Goal: Task Accomplishment & Management: Manage account settings

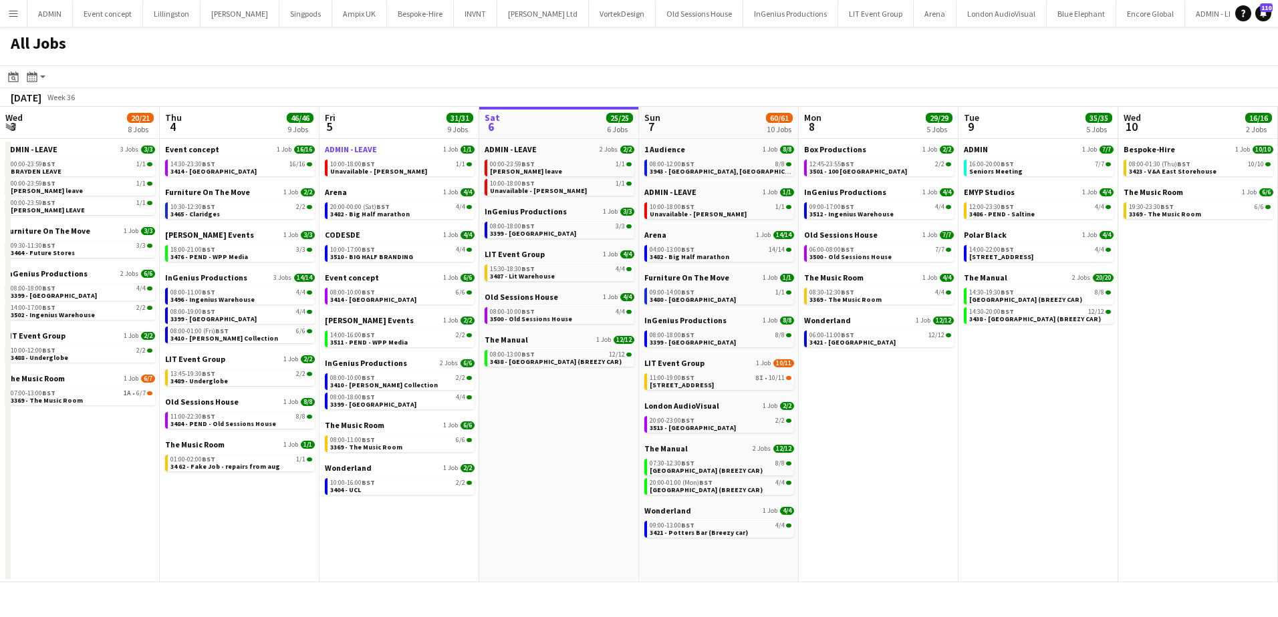
scroll to position [0, 319]
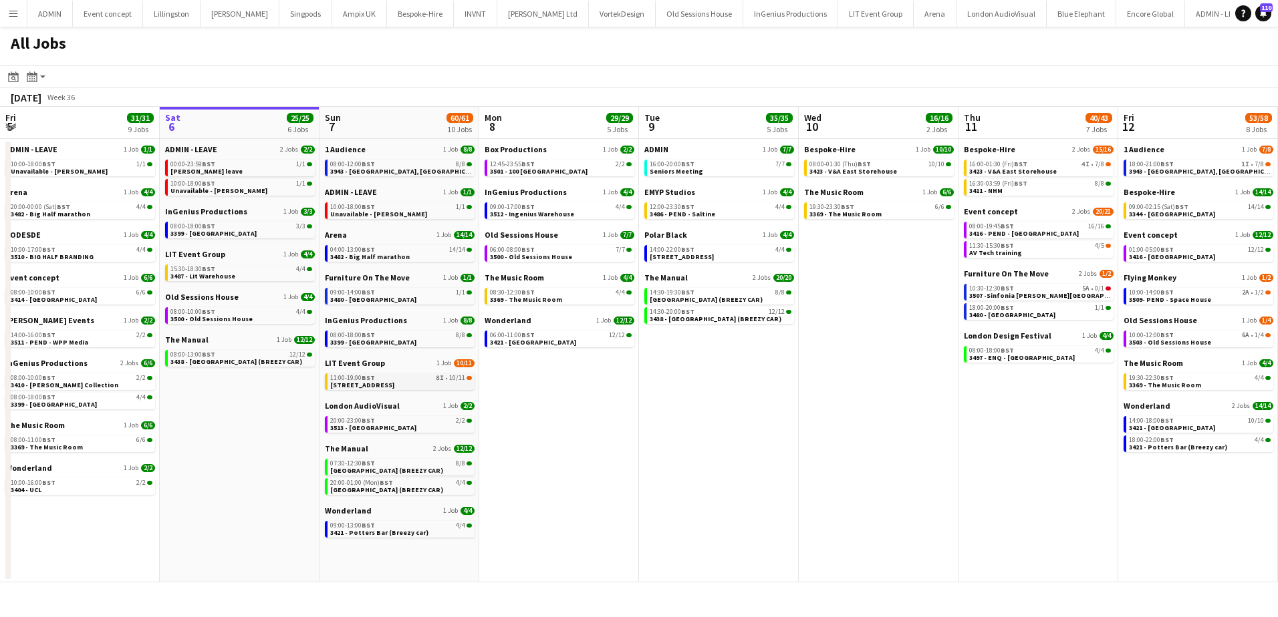
click at [390, 380] on div "11:00-19:00 BST 8I • 10/11" at bounding box center [401, 378] width 142 height 7
click at [396, 301] on span "3480 - [GEOGRAPHIC_DATA]" at bounding box center [373, 299] width 86 height 9
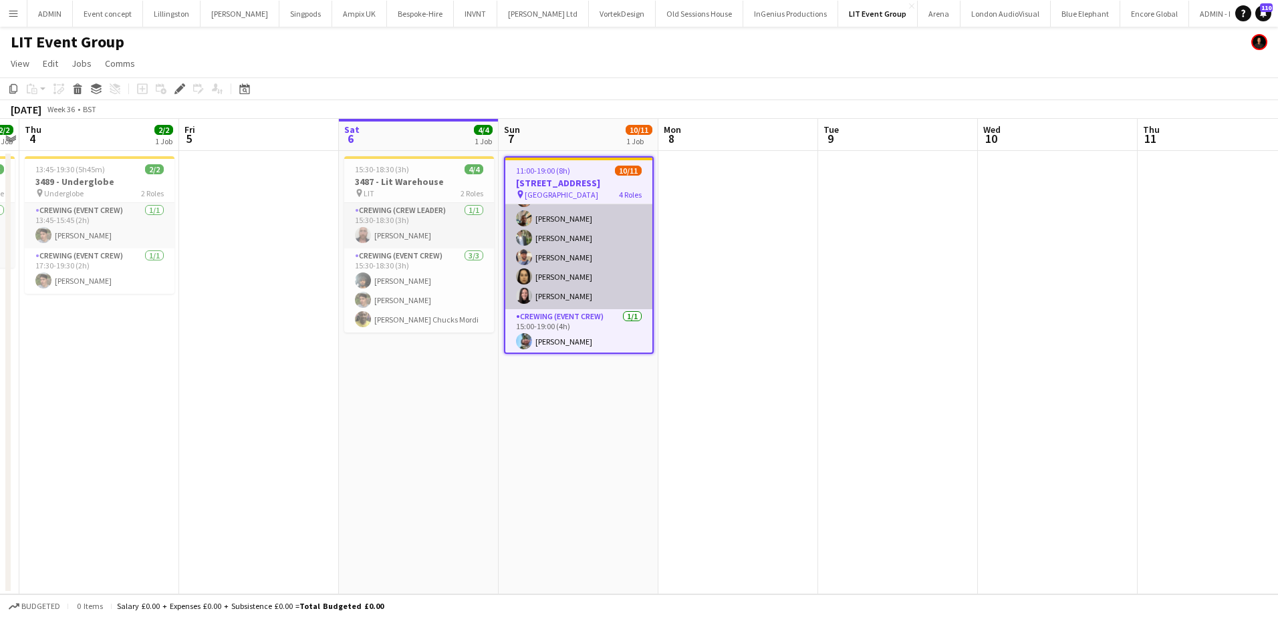
scroll to position [169, 0]
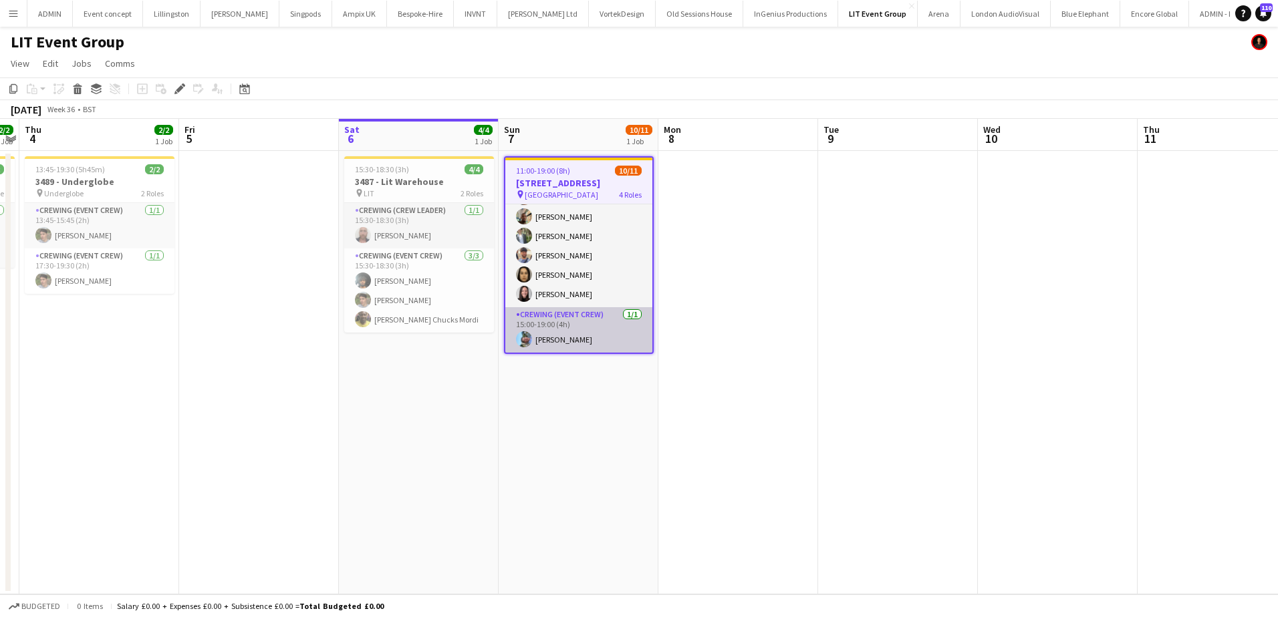
click at [604, 335] on app-card-role "Crewing (Event Crew) 1/1 15:00-19:00 (4h) Liam Kinsella" at bounding box center [578, 329] width 147 height 45
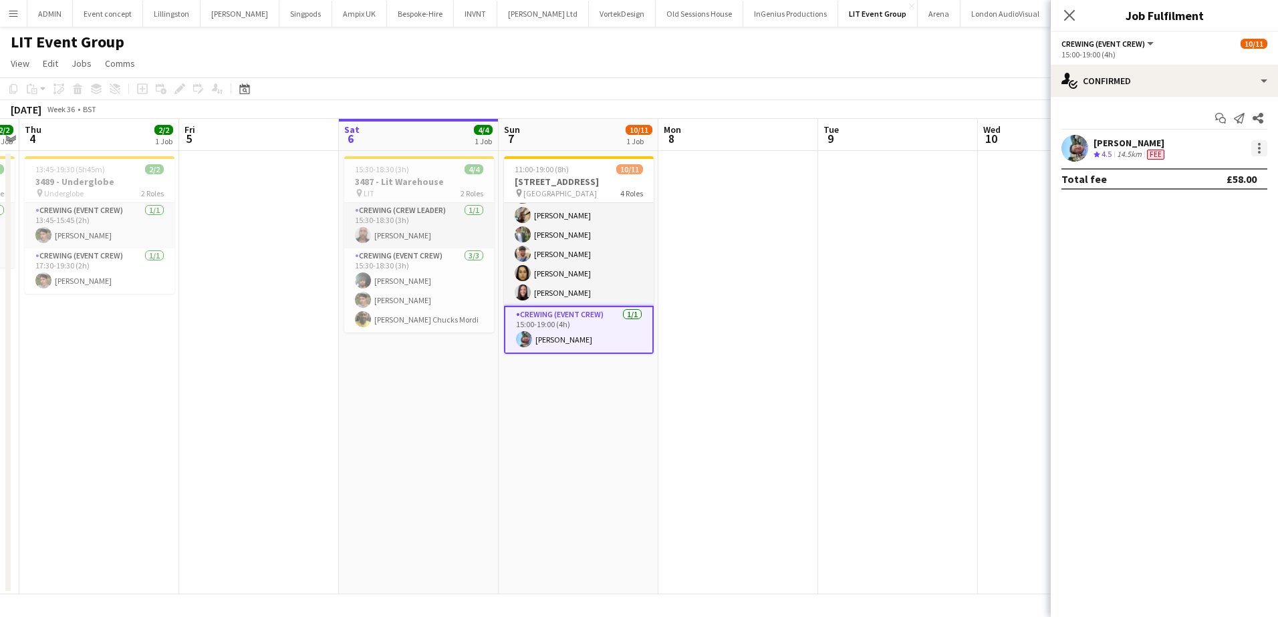
click at [1255, 150] on div at bounding box center [1259, 148] width 16 height 16
click at [1202, 311] on button "Remove" at bounding box center [1215, 301] width 104 height 32
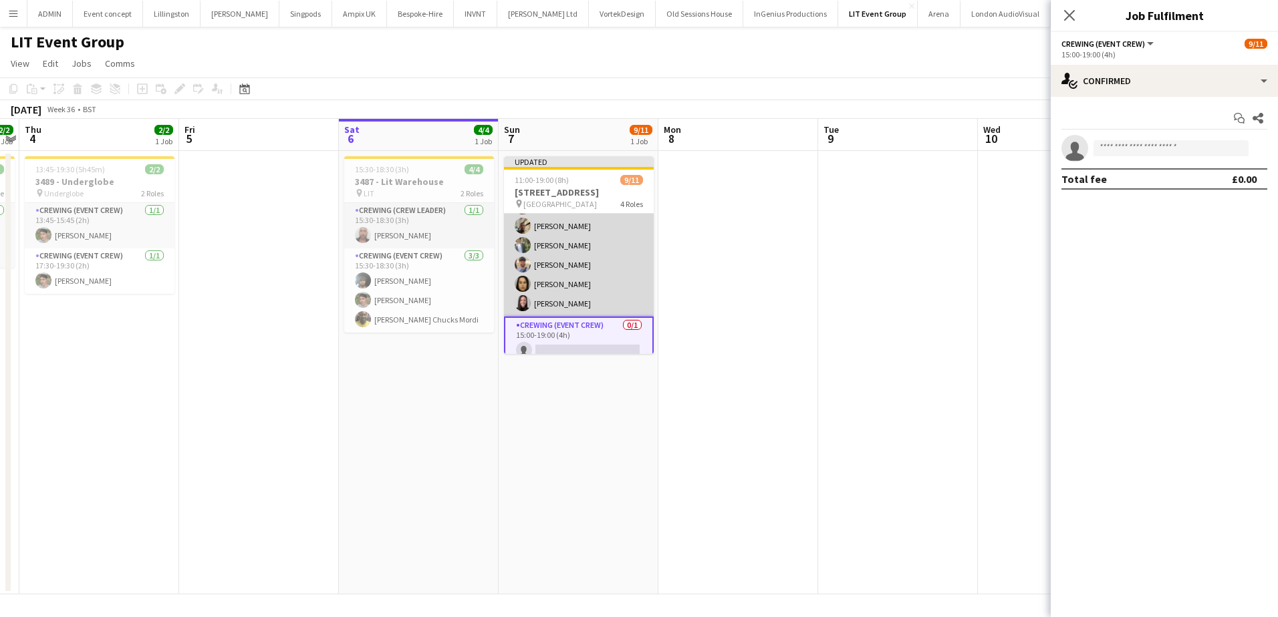
click at [628, 269] on app-card-role "Crewing (Event Crew) 7/7 11:00-19:00 (8h) Md Mosabbit Hridoy Daniel Slack Steph…" at bounding box center [579, 236] width 150 height 162
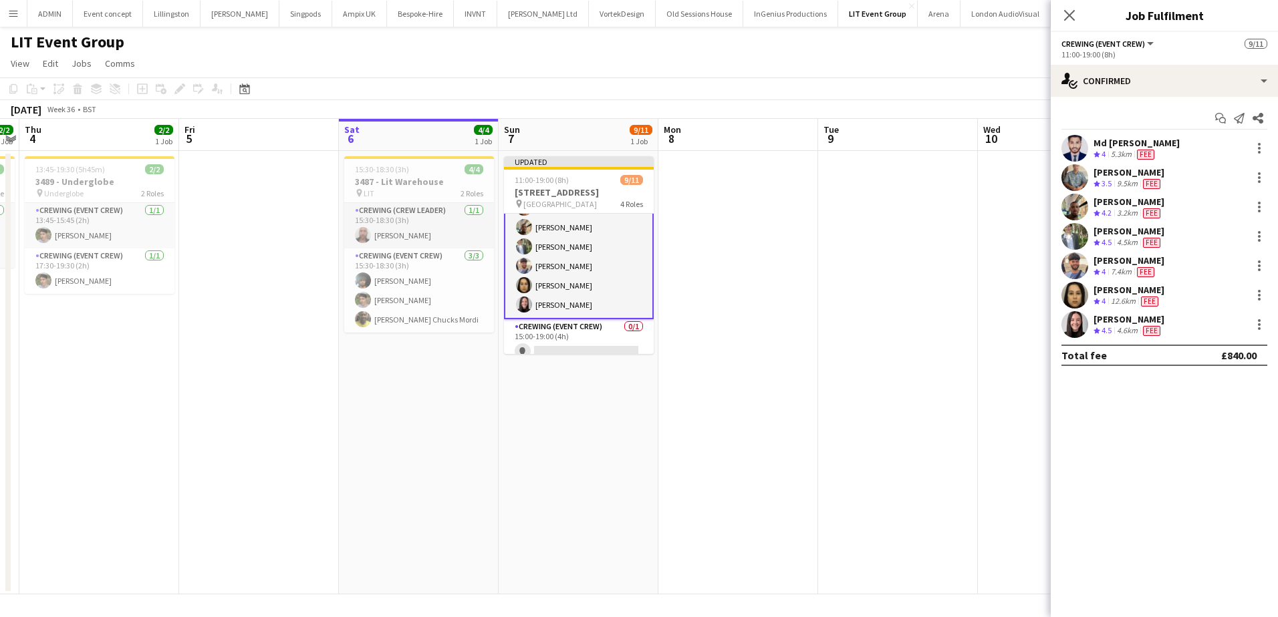
scroll to position [170, 0]
click at [1256, 265] on div at bounding box center [1259, 266] width 16 height 16
click at [1191, 416] on span "Remove" at bounding box center [1193, 418] width 40 height 11
click at [776, 254] on app-date-cell at bounding box center [738, 373] width 160 height 444
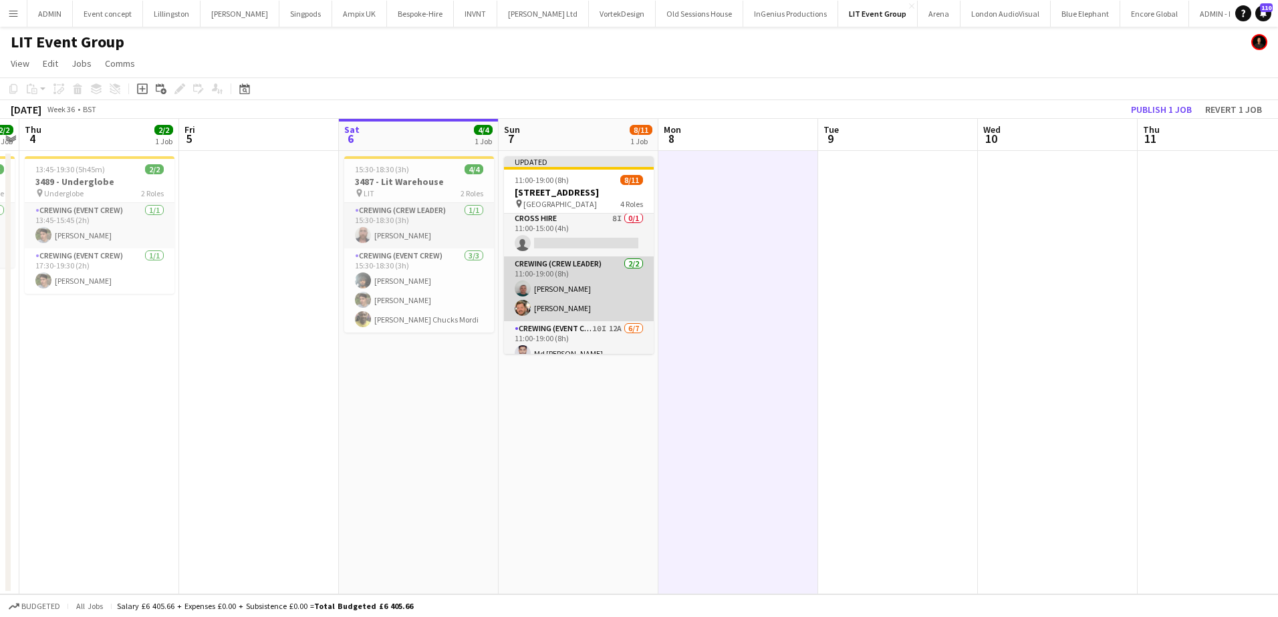
scroll to position [0, 0]
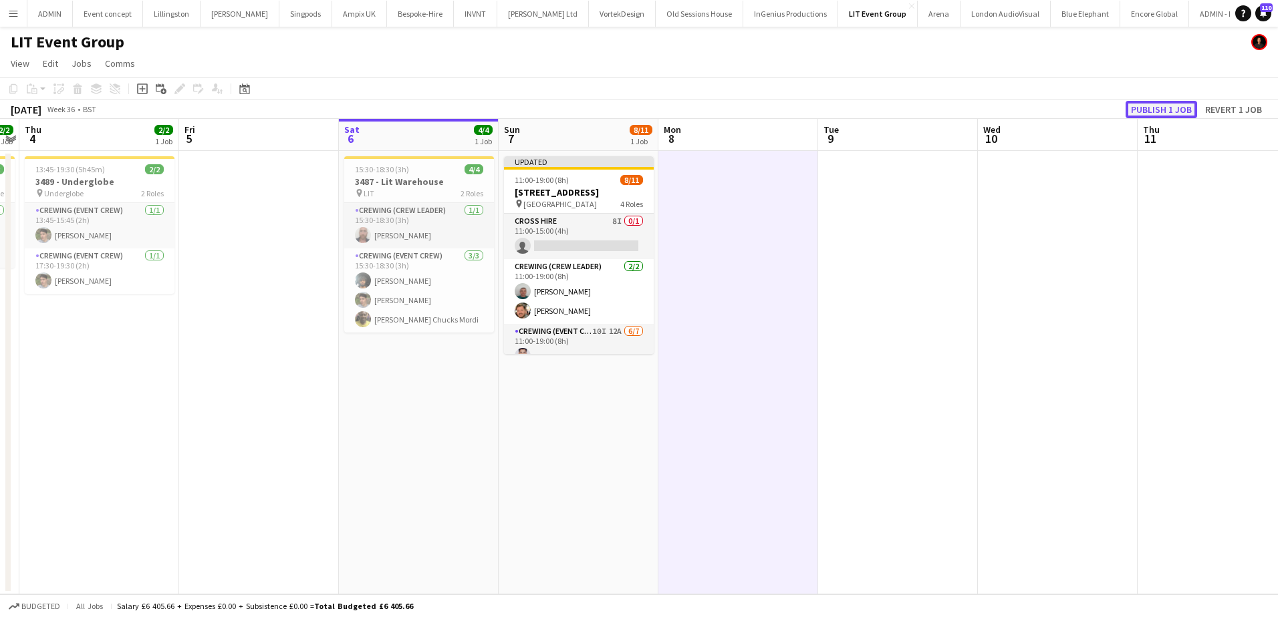
click at [1178, 107] on button "Publish 1 job" at bounding box center [1161, 109] width 72 height 17
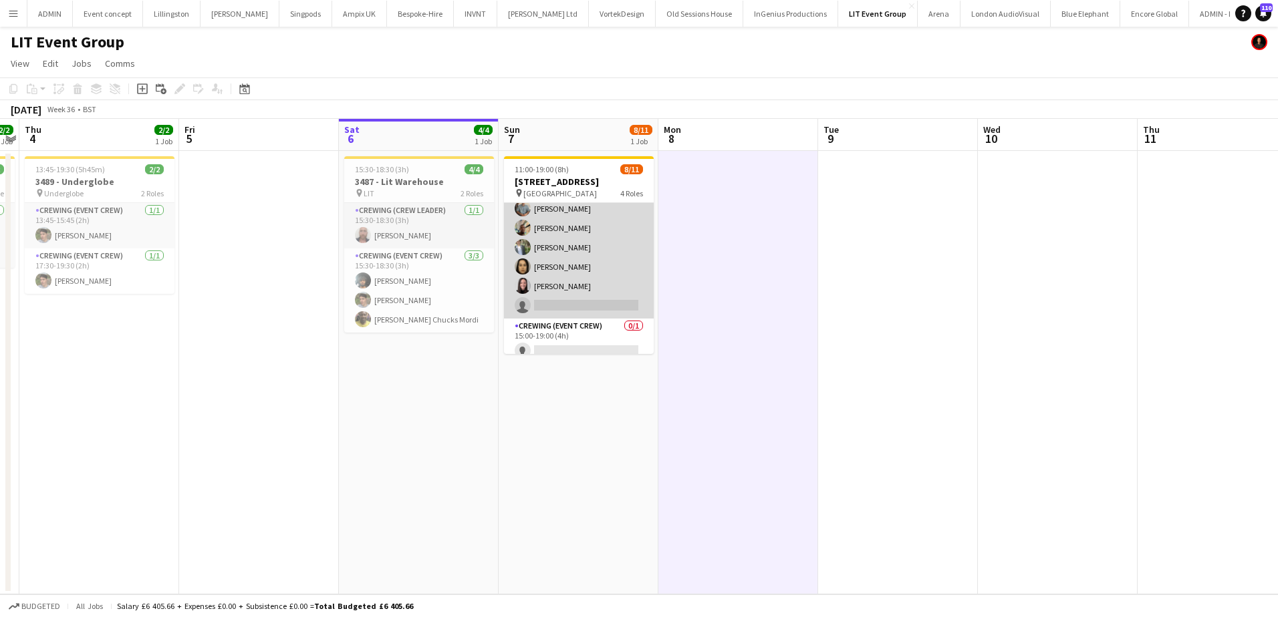
scroll to position [166, 0]
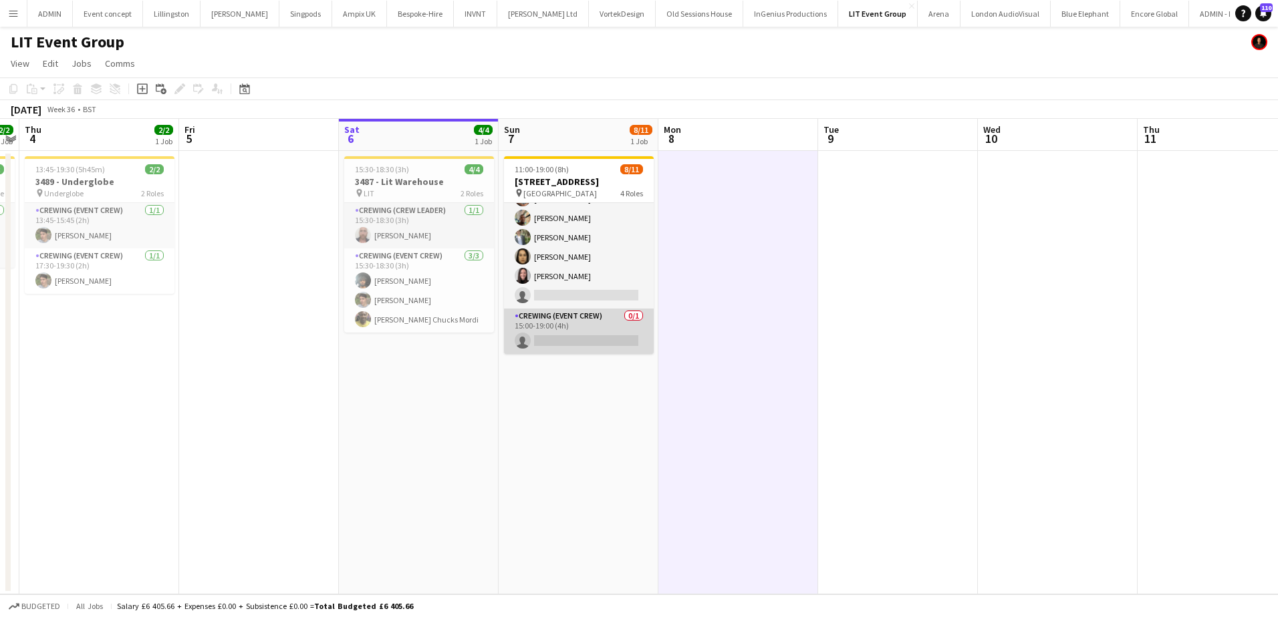
click at [594, 323] on app-card-role "Crewing (Event Crew) 0/1 15:00-19:00 (4h) single-neutral-actions" at bounding box center [579, 331] width 150 height 45
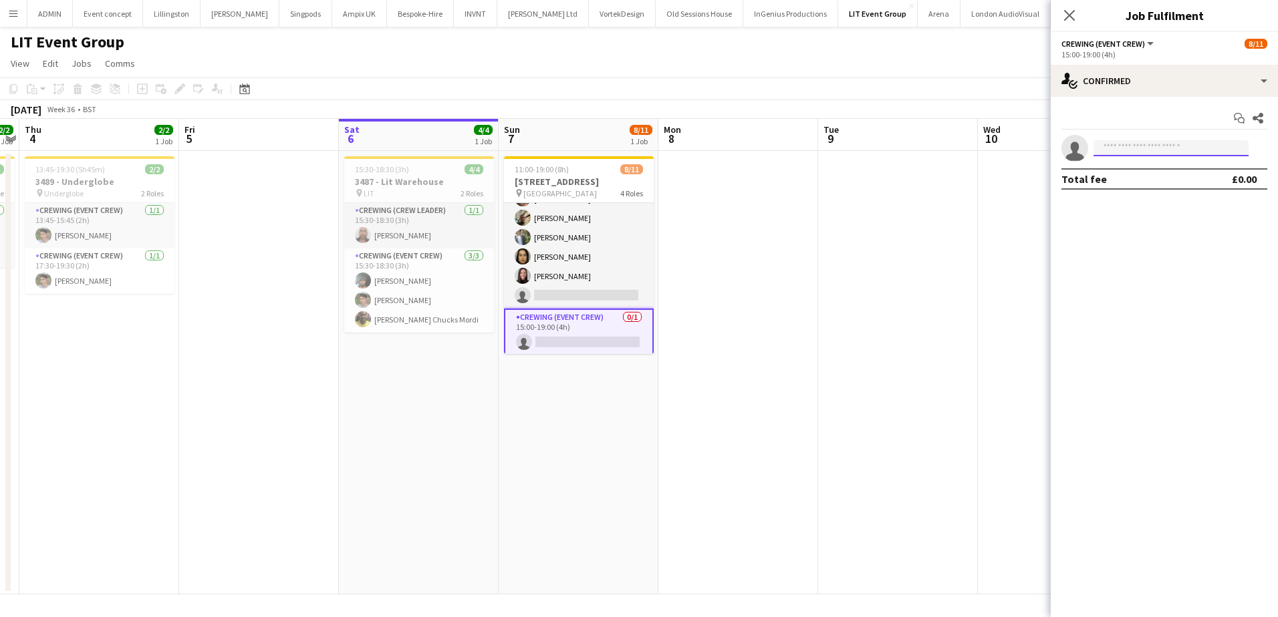
click at [1135, 154] on input at bounding box center [1170, 148] width 155 height 16
type input "*****"
click at [1137, 169] on span "Faris Ali Active" at bounding box center [1171, 167] width 134 height 11
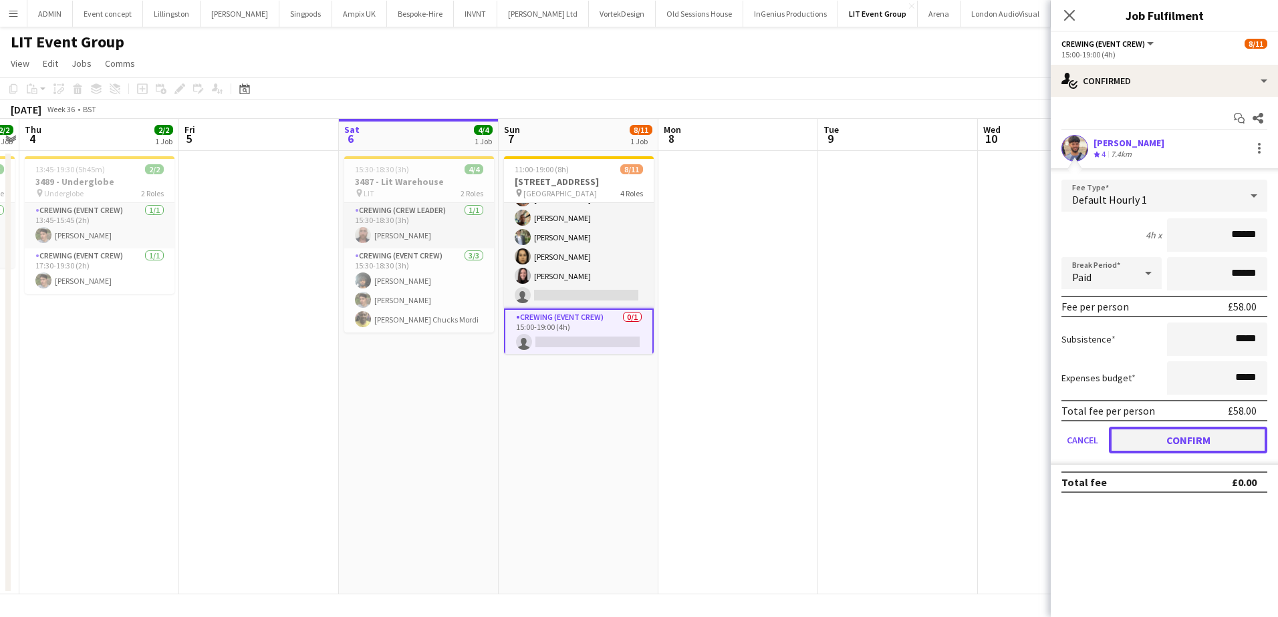
click at [1194, 444] on button "Confirm" at bounding box center [1188, 440] width 158 height 27
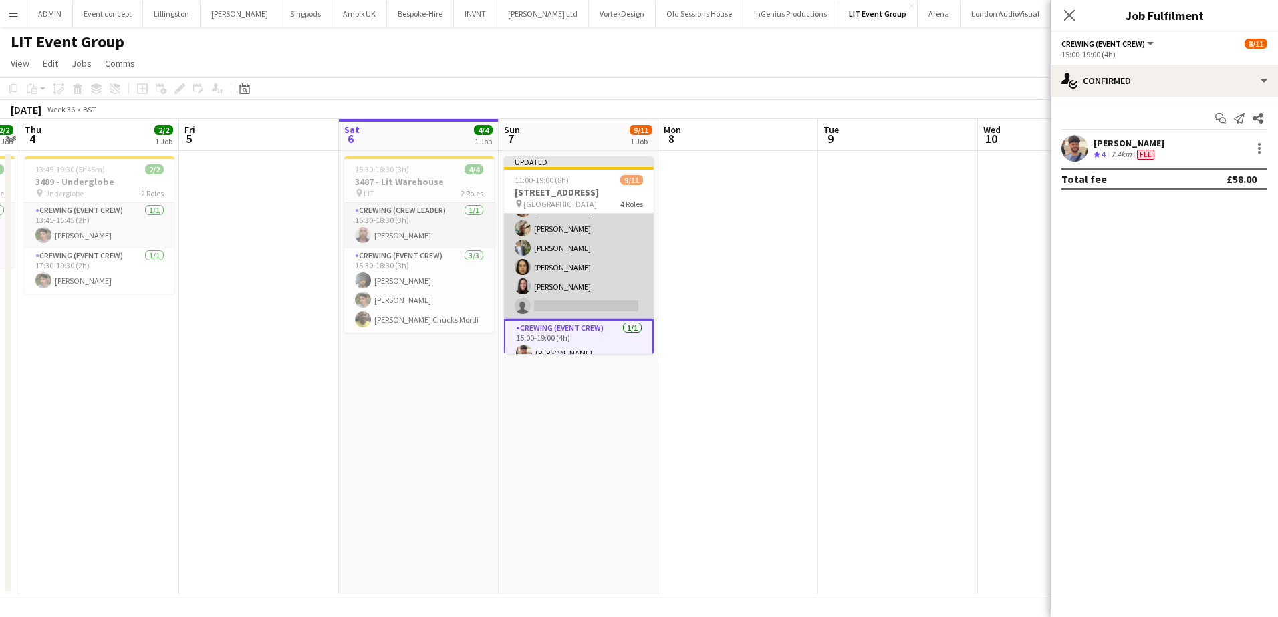
click at [631, 283] on app-card-role "Crewing (Event Crew) 10I 12A 6/7 11:00-19:00 (8h) Md Mosabbit Hridoy Daniel Sla…" at bounding box center [579, 239] width 150 height 162
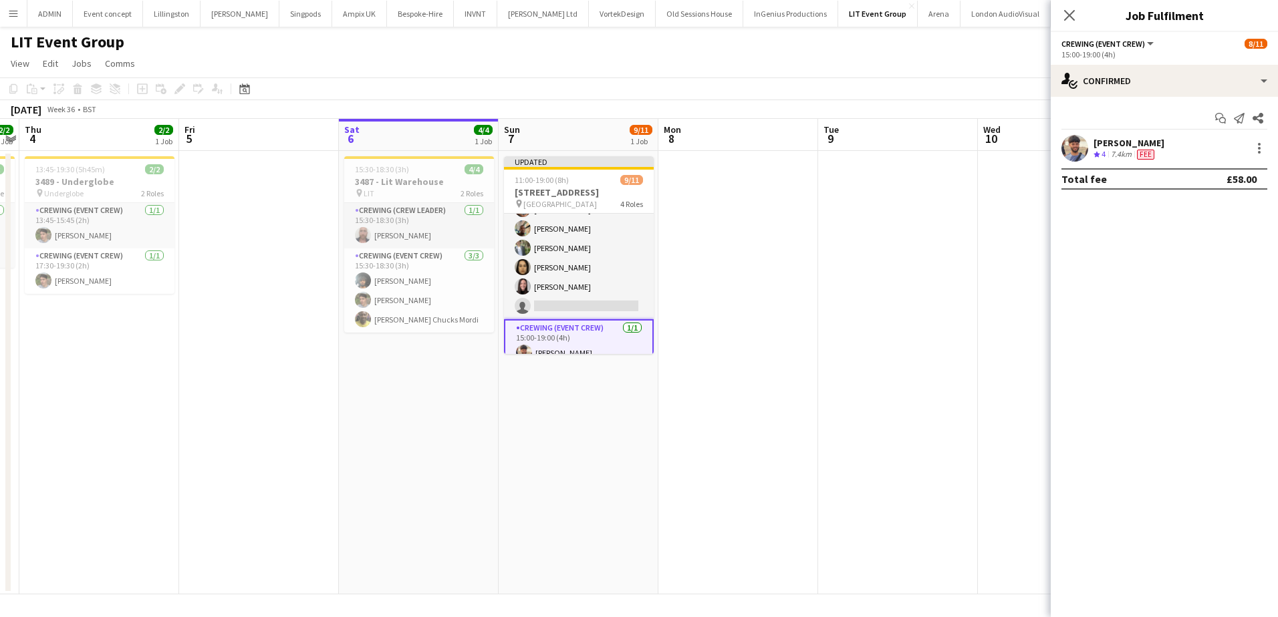
scroll to position [168, 0]
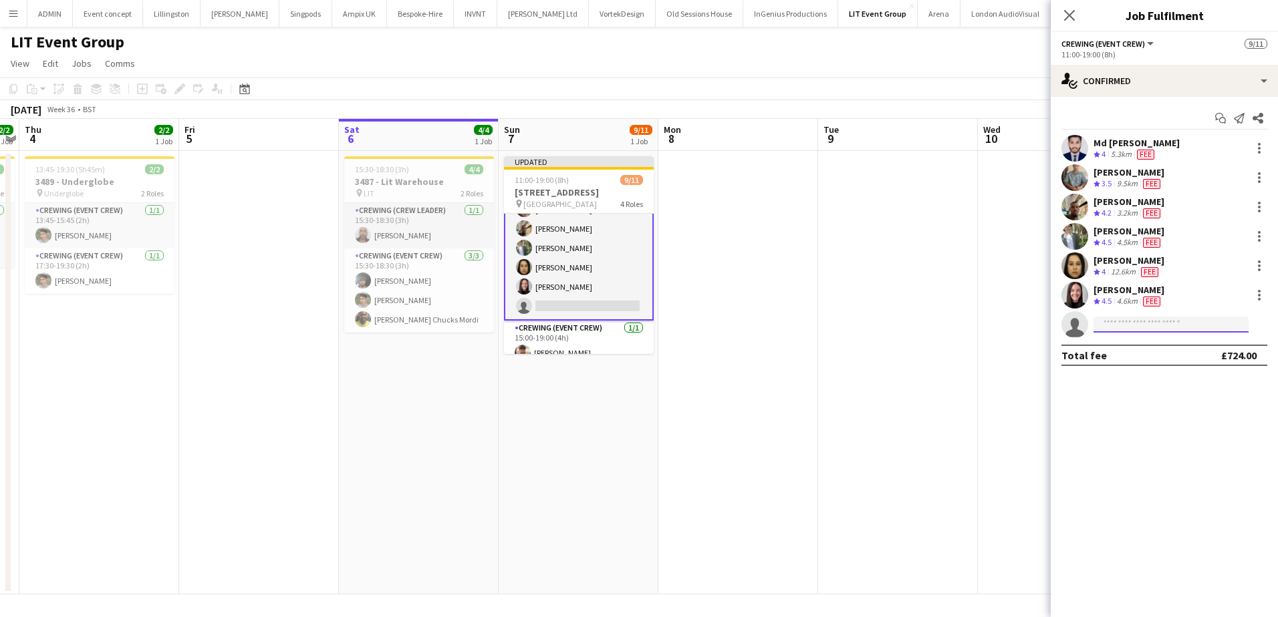
click at [1115, 323] on input at bounding box center [1170, 325] width 155 height 16
type input "*"
type input "****"
click at [1131, 352] on span "liamkinsella2003@icloud.com" at bounding box center [1171, 355] width 134 height 11
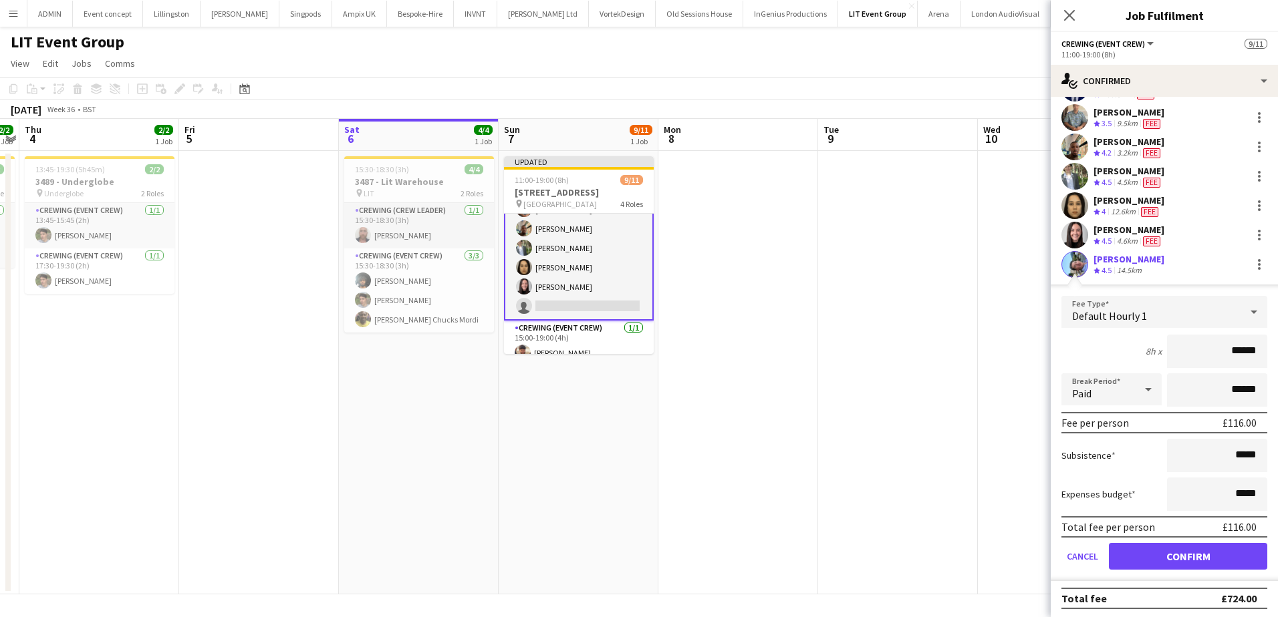
scroll to position [63, 0]
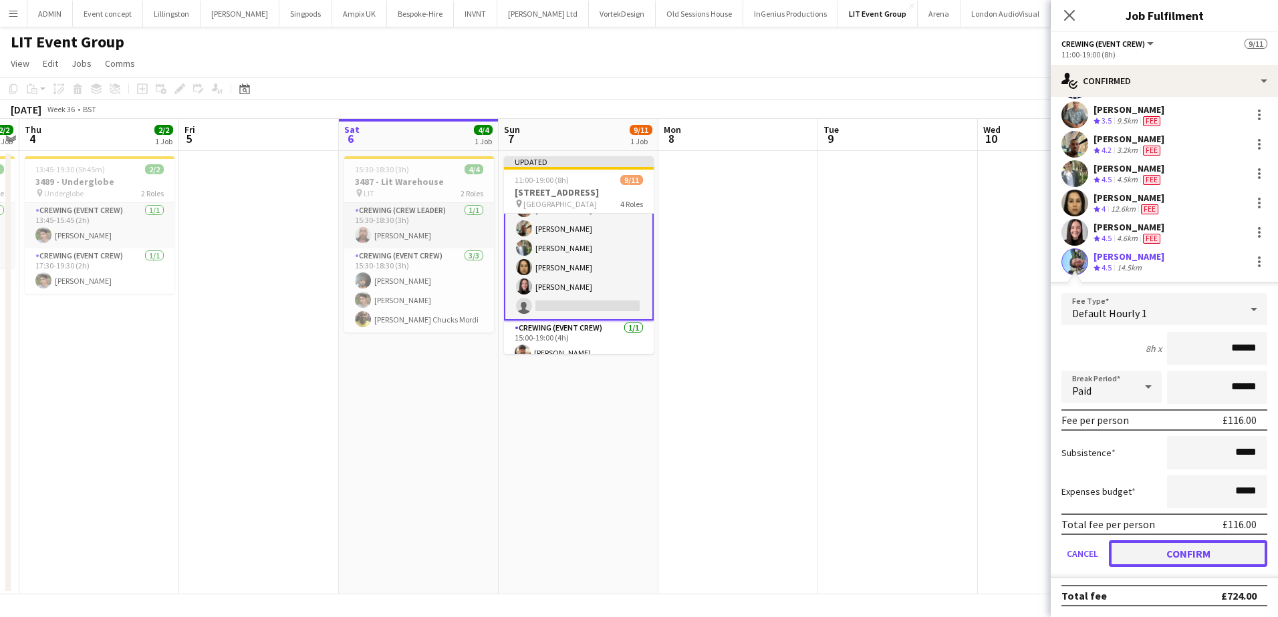
click at [1194, 550] on button "Confirm" at bounding box center [1188, 554] width 158 height 27
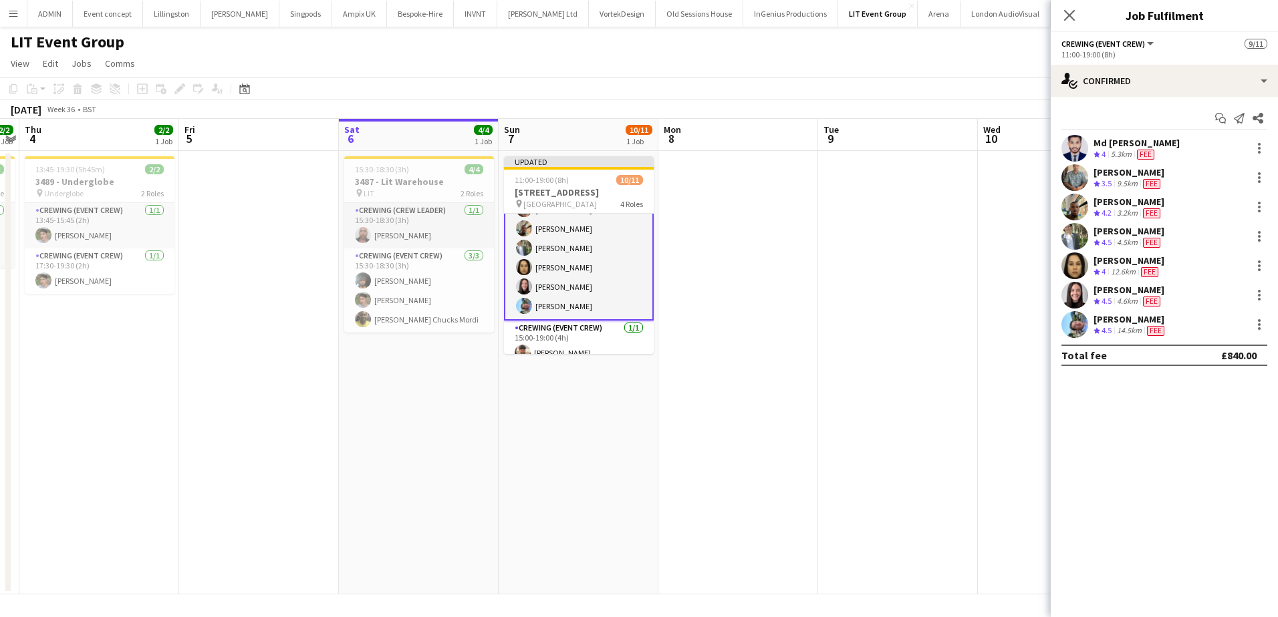
click at [948, 404] on app-date-cell at bounding box center [898, 373] width 160 height 444
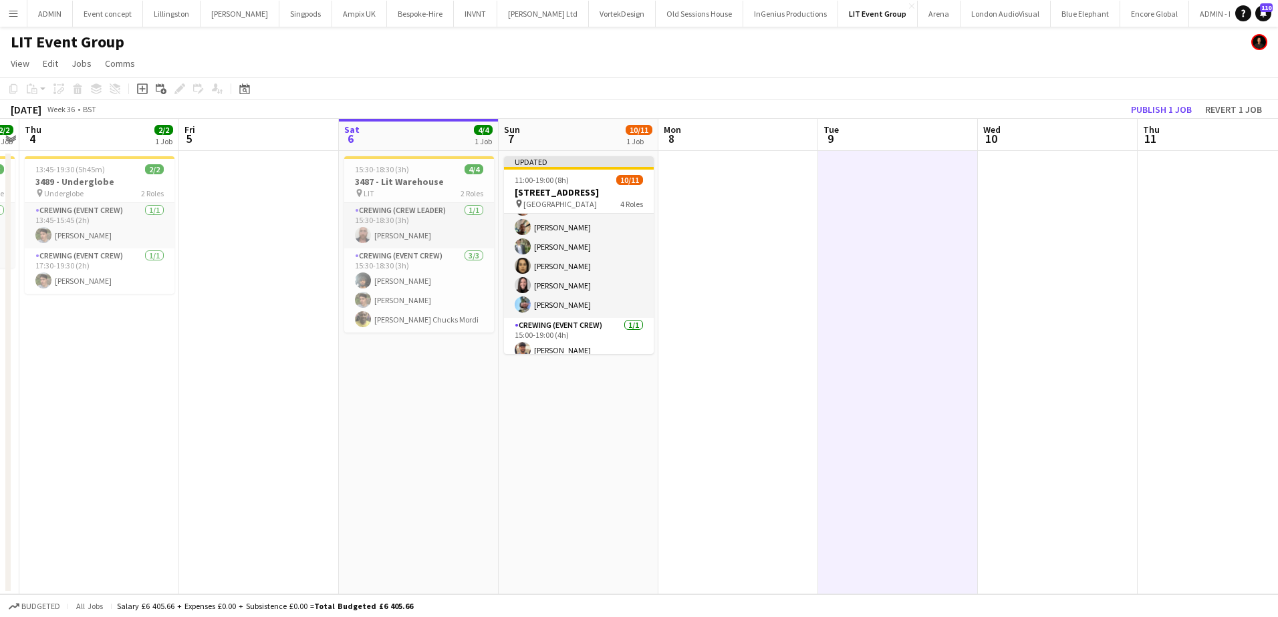
scroll to position [166, 0]
click at [1157, 108] on button "Publish 1 job" at bounding box center [1161, 109] width 72 height 17
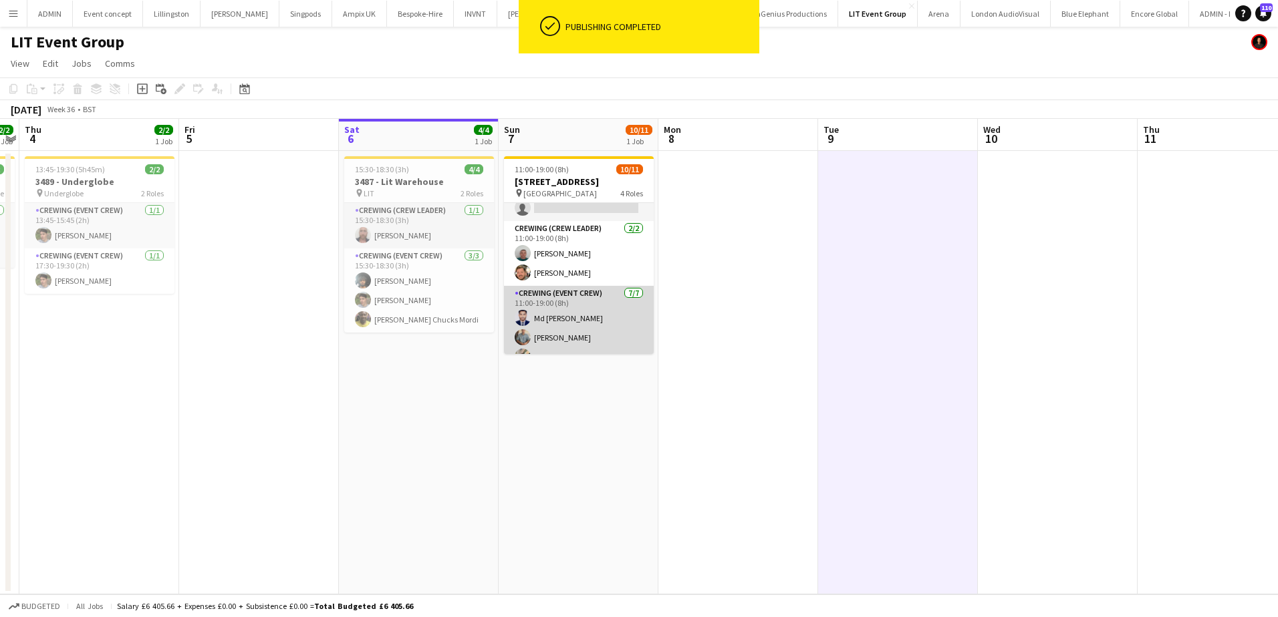
scroll to position [0, 0]
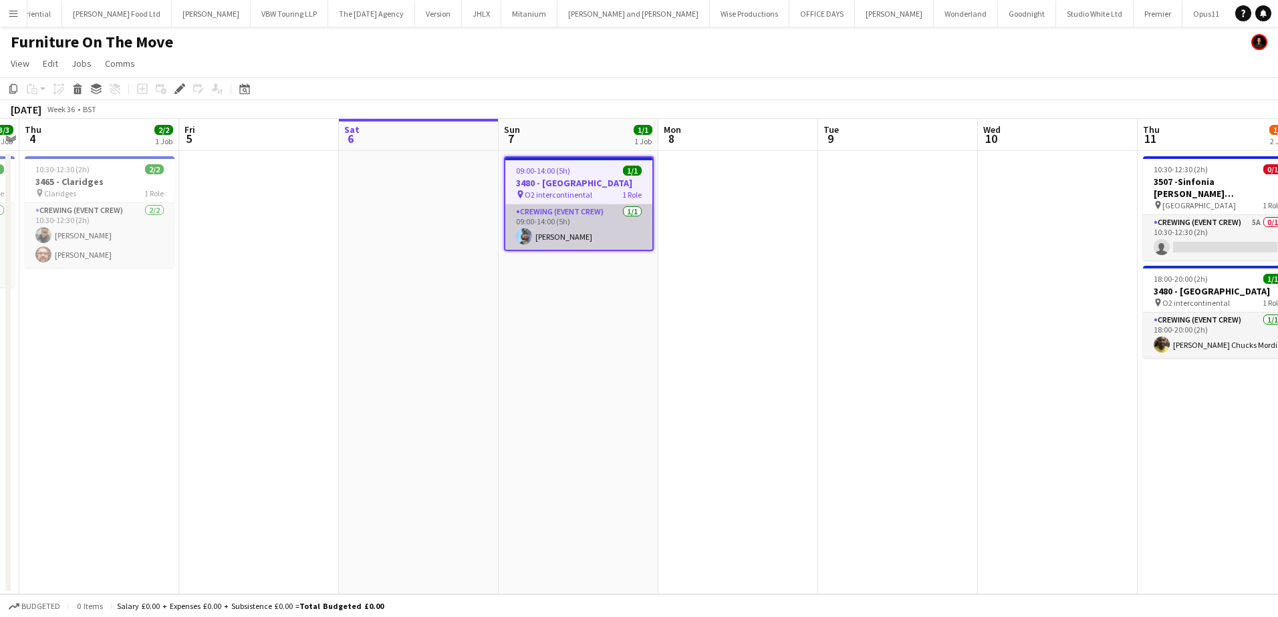
scroll to position [0, 2241]
click at [580, 242] on app-card-role "Crewing (Event Crew) 1/1 09:00-14:00 (5h) Liam Kinsella" at bounding box center [578, 226] width 147 height 45
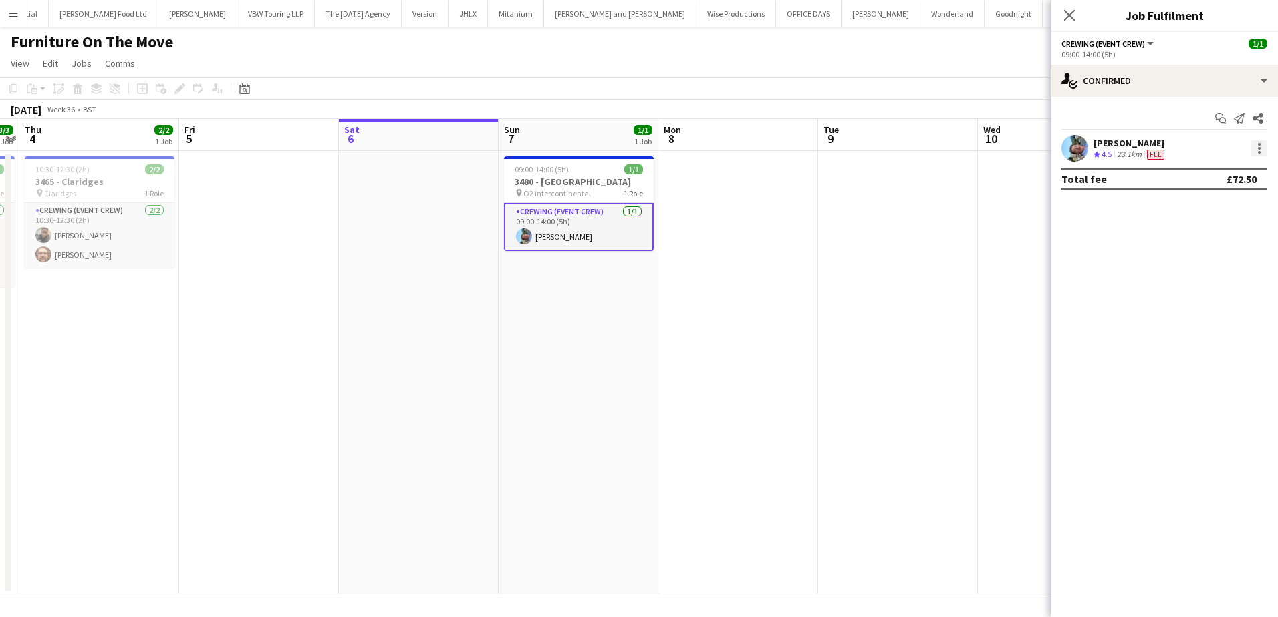
click at [1257, 152] on div at bounding box center [1259, 148] width 16 height 16
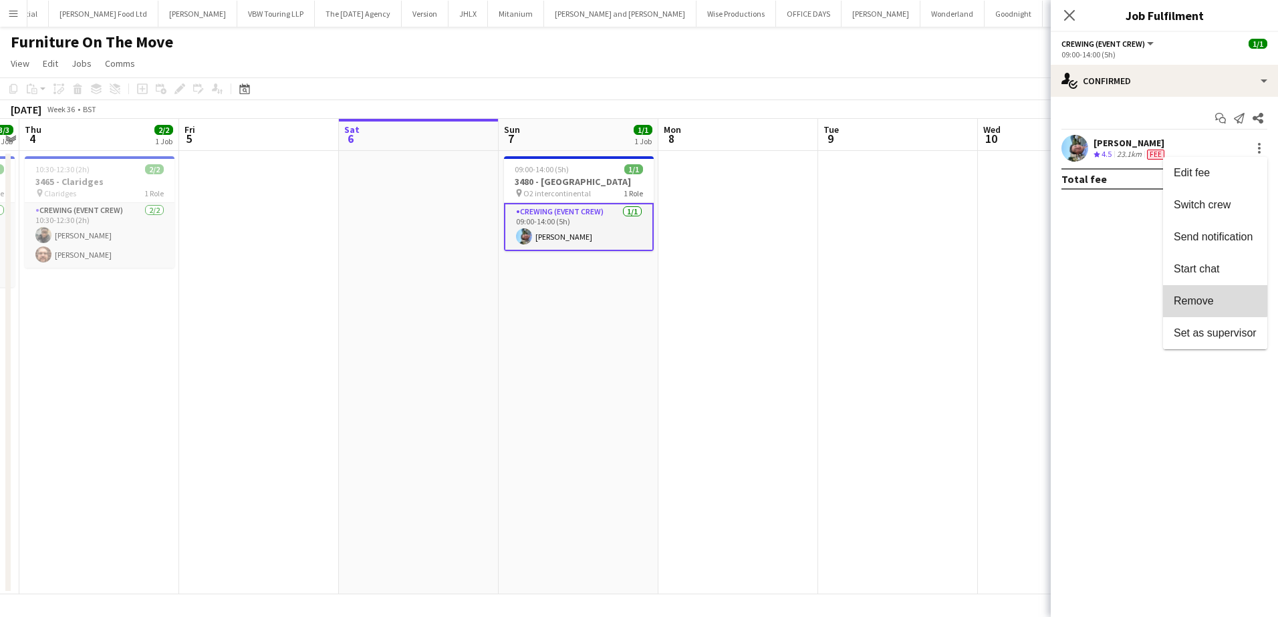
click at [1205, 293] on button "Remove" at bounding box center [1215, 301] width 104 height 32
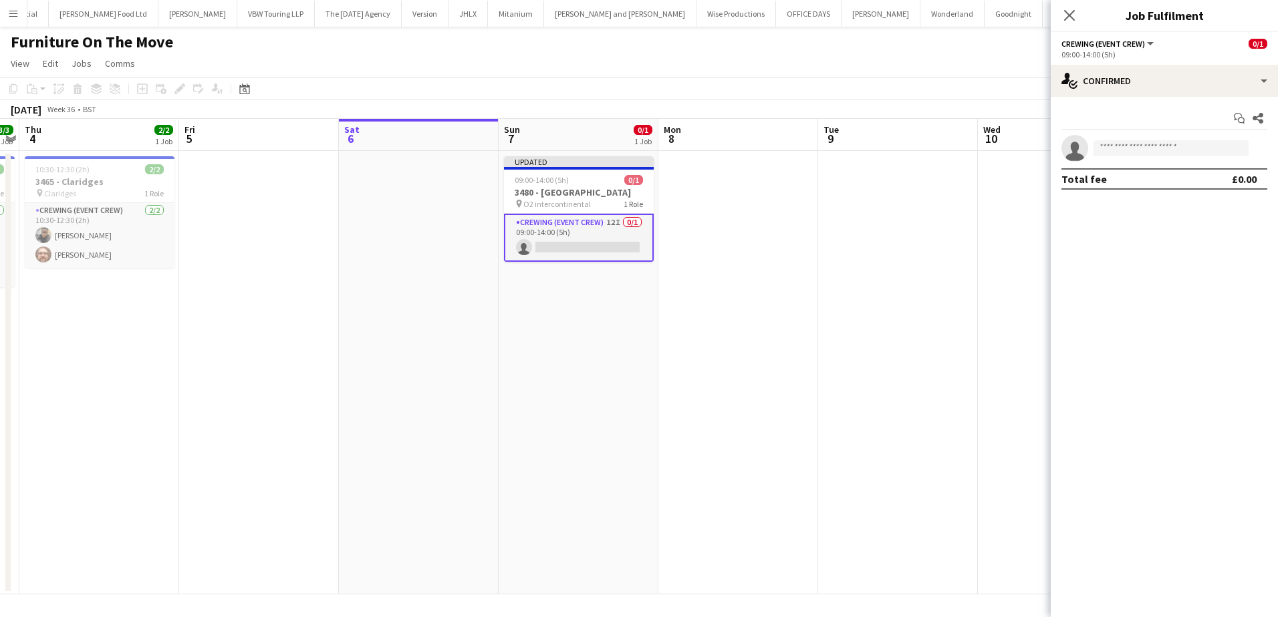
click at [988, 252] on app-date-cell at bounding box center [1058, 373] width 160 height 444
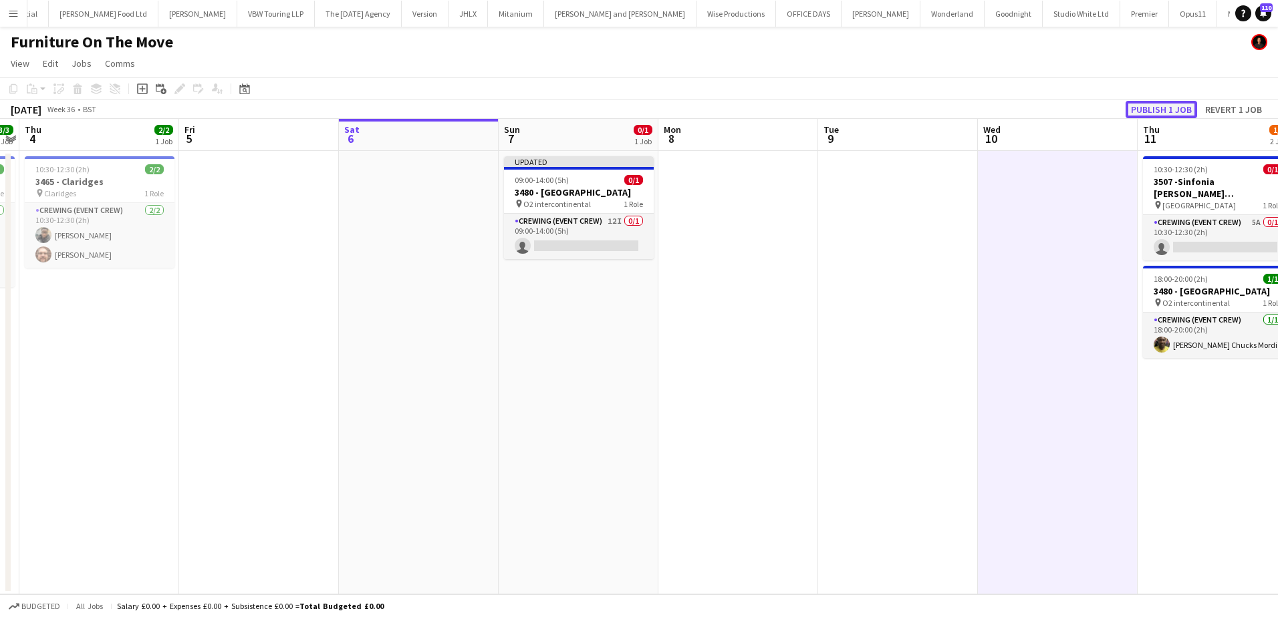
click at [1161, 113] on button "Publish 1 job" at bounding box center [1161, 109] width 72 height 17
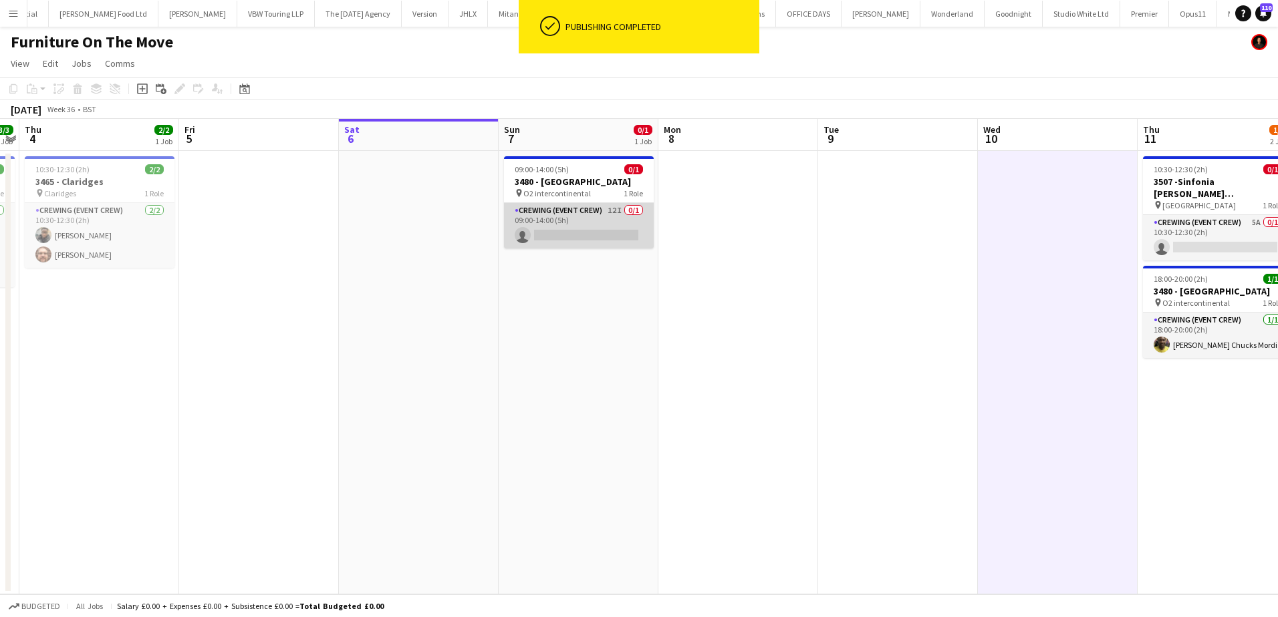
click at [565, 229] on app-card-role "Crewing (Event Crew) 12I 0/1 09:00-14:00 (5h) single-neutral-actions" at bounding box center [579, 225] width 150 height 45
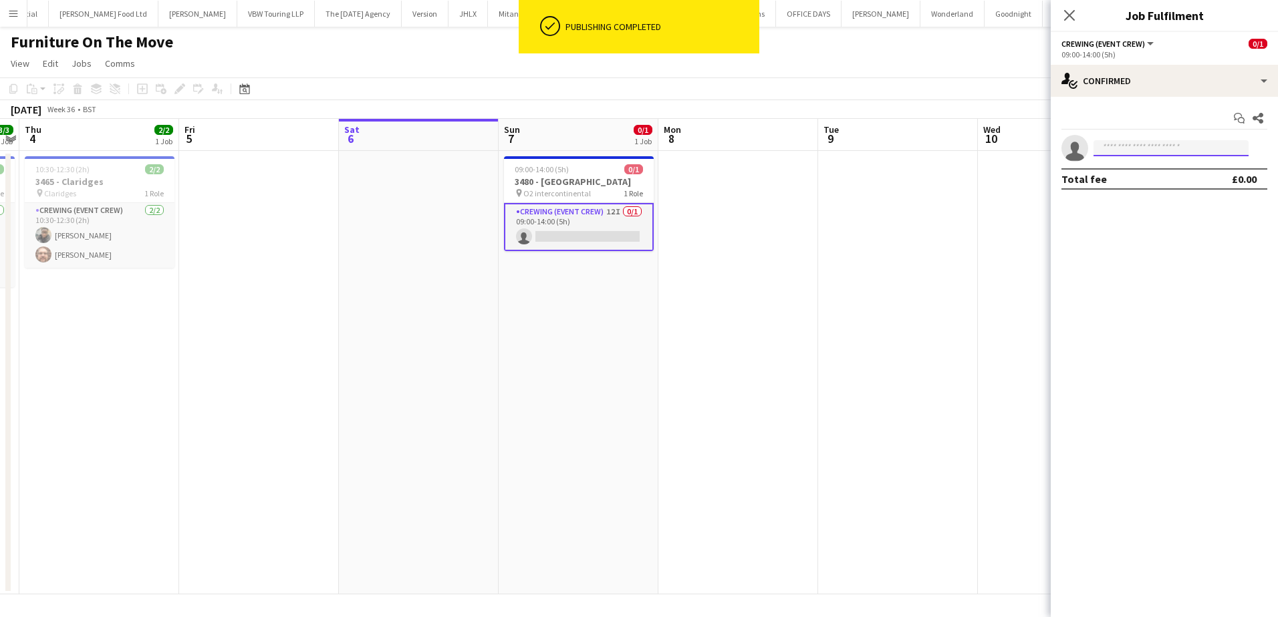
click at [1162, 150] on input at bounding box center [1170, 148] width 155 height 16
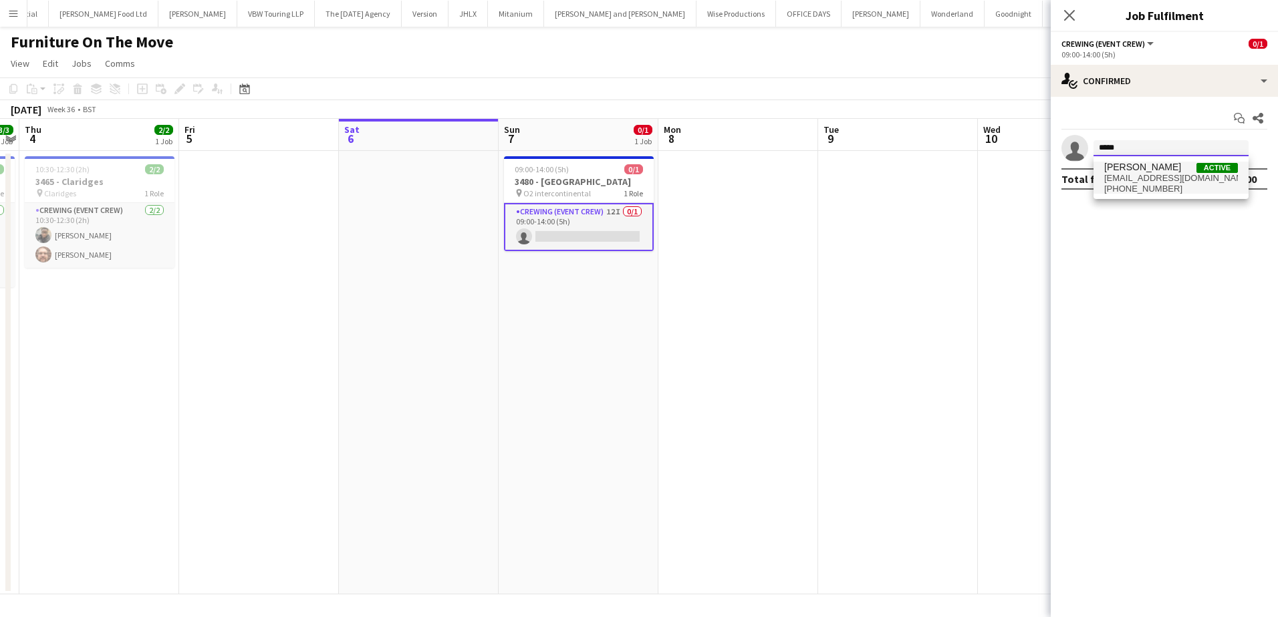
type input "*****"
click at [1168, 178] on span "farisali1516@gmail.com" at bounding box center [1171, 178] width 134 height 11
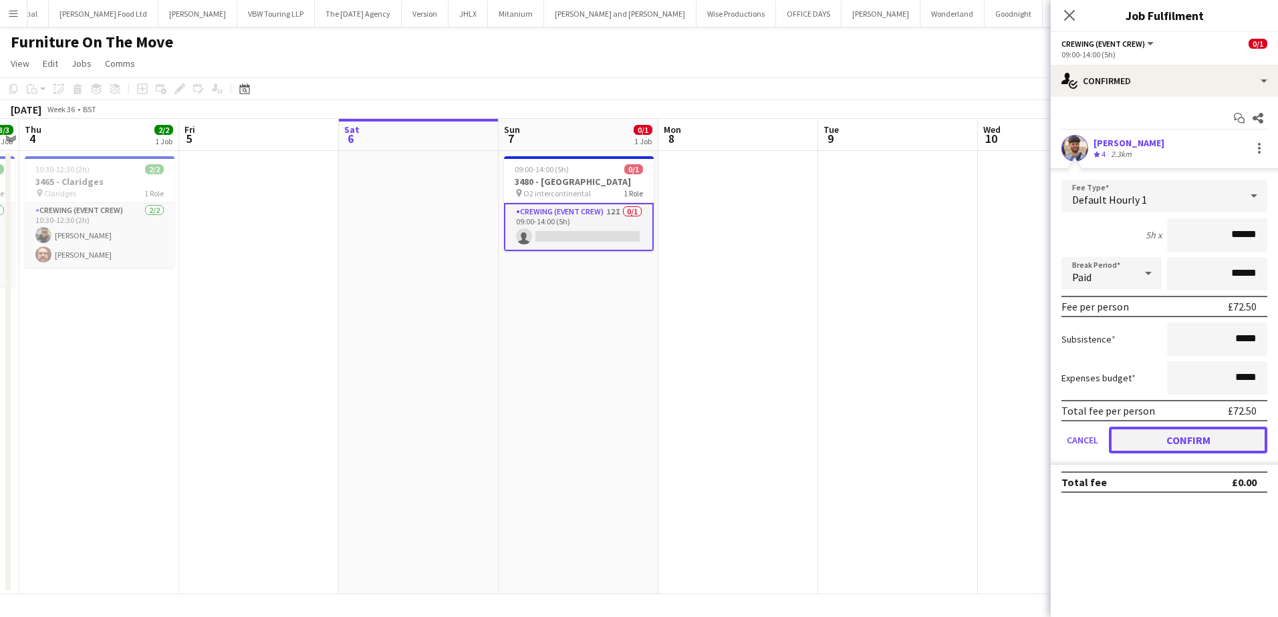
click at [1190, 444] on button "Confirm" at bounding box center [1188, 440] width 158 height 27
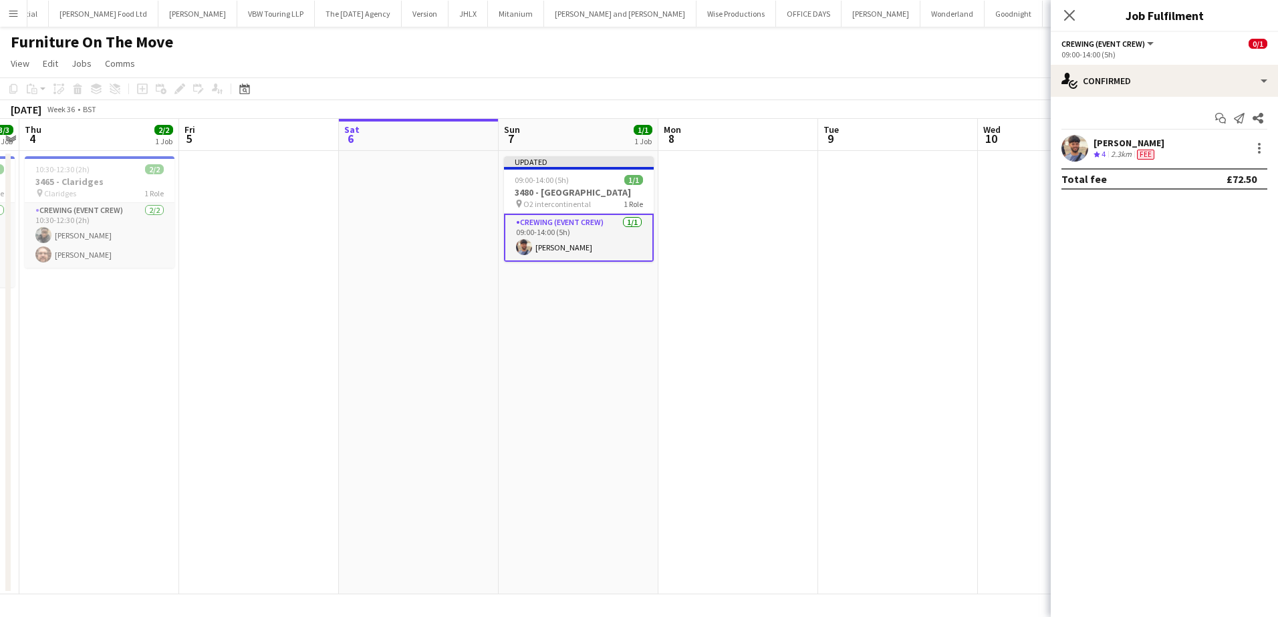
click at [958, 282] on app-date-cell at bounding box center [898, 373] width 160 height 444
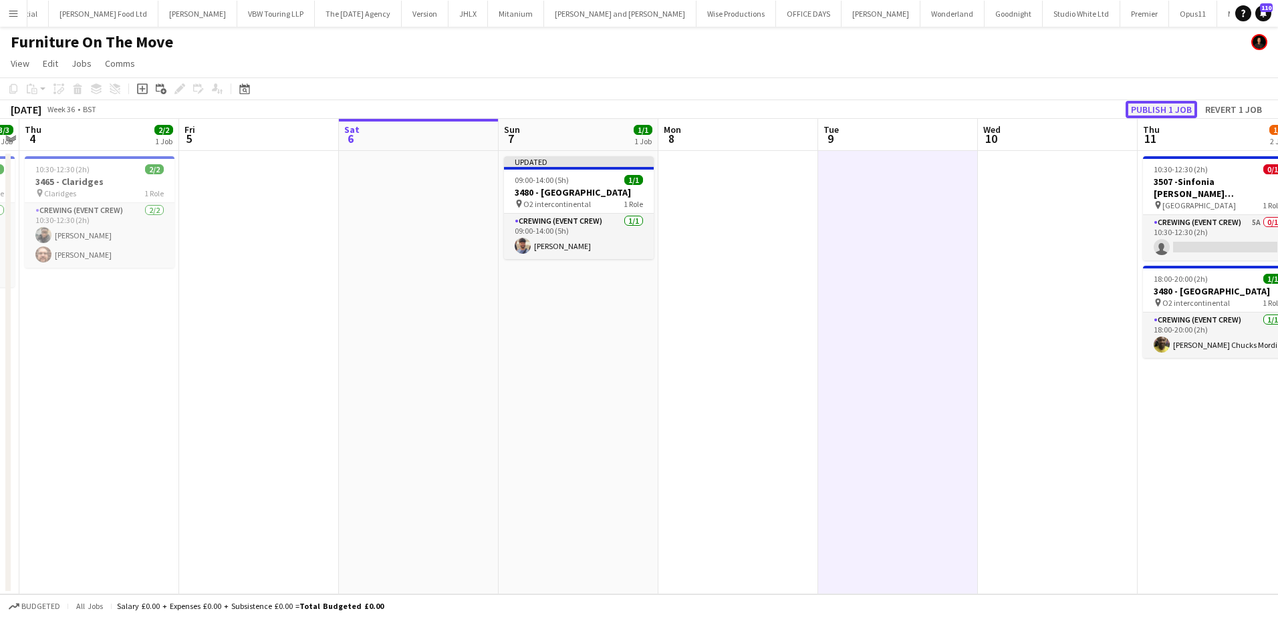
click at [1150, 110] on button "Publish 1 job" at bounding box center [1161, 109] width 72 height 17
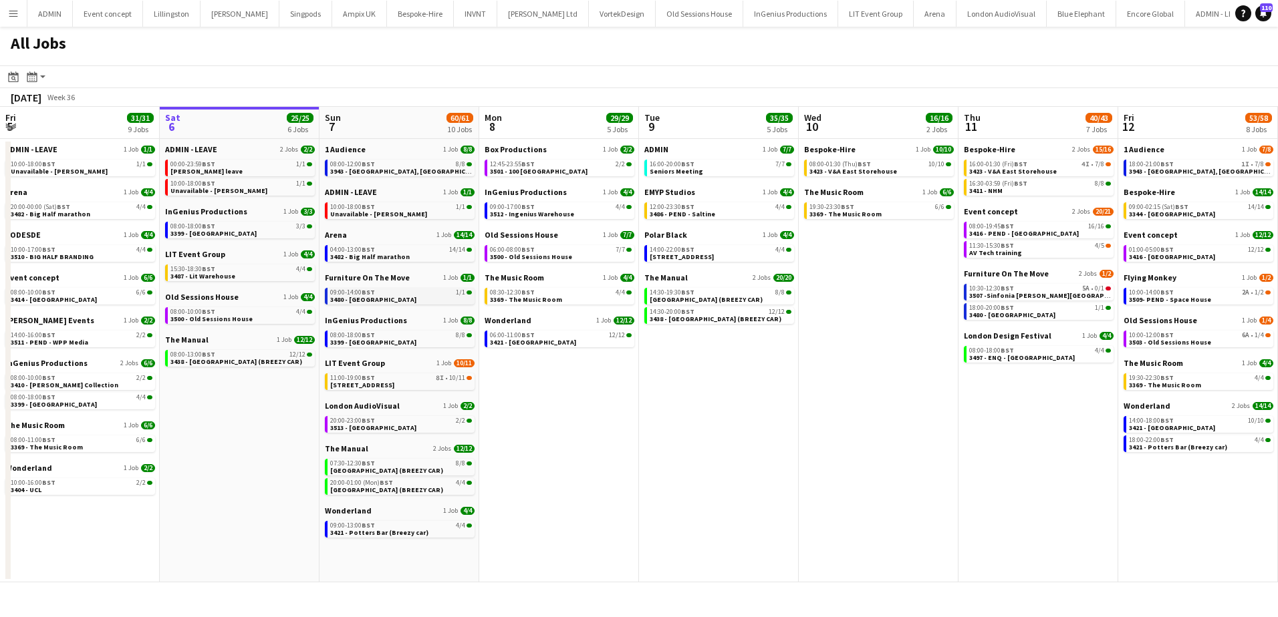
click at [372, 297] on span "3480 - [GEOGRAPHIC_DATA]" at bounding box center [373, 299] width 86 height 9
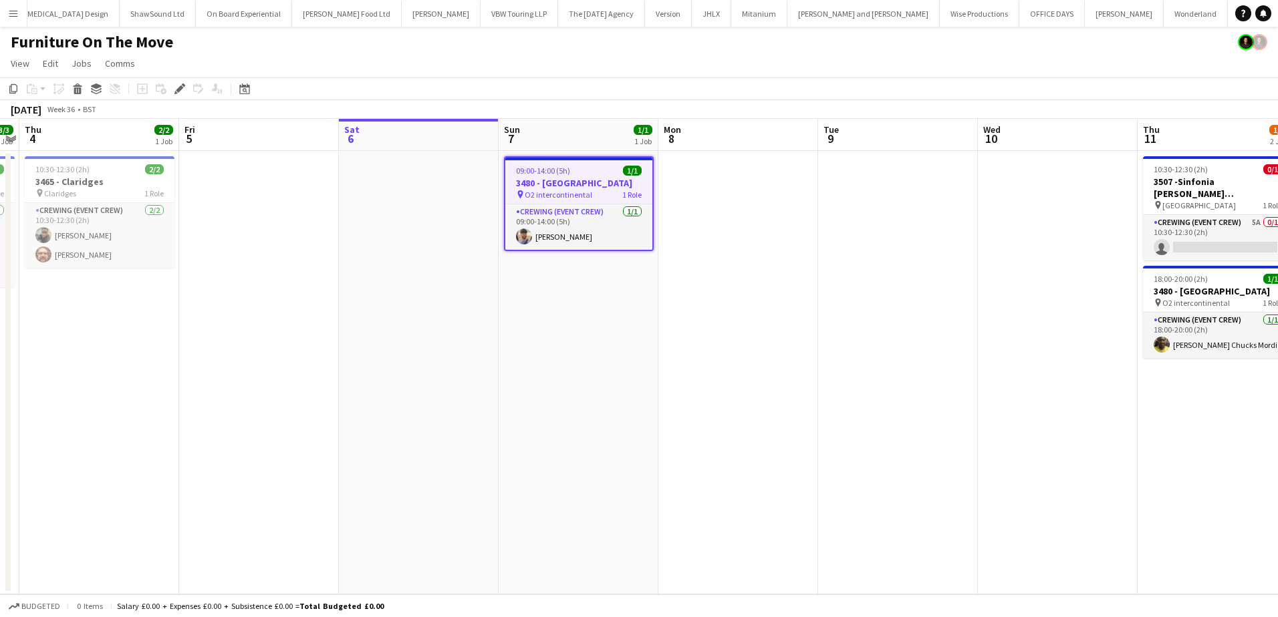
scroll to position [0, 2241]
click at [181, 94] on icon "Edit" at bounding box center [179, 89] width 11 height 11
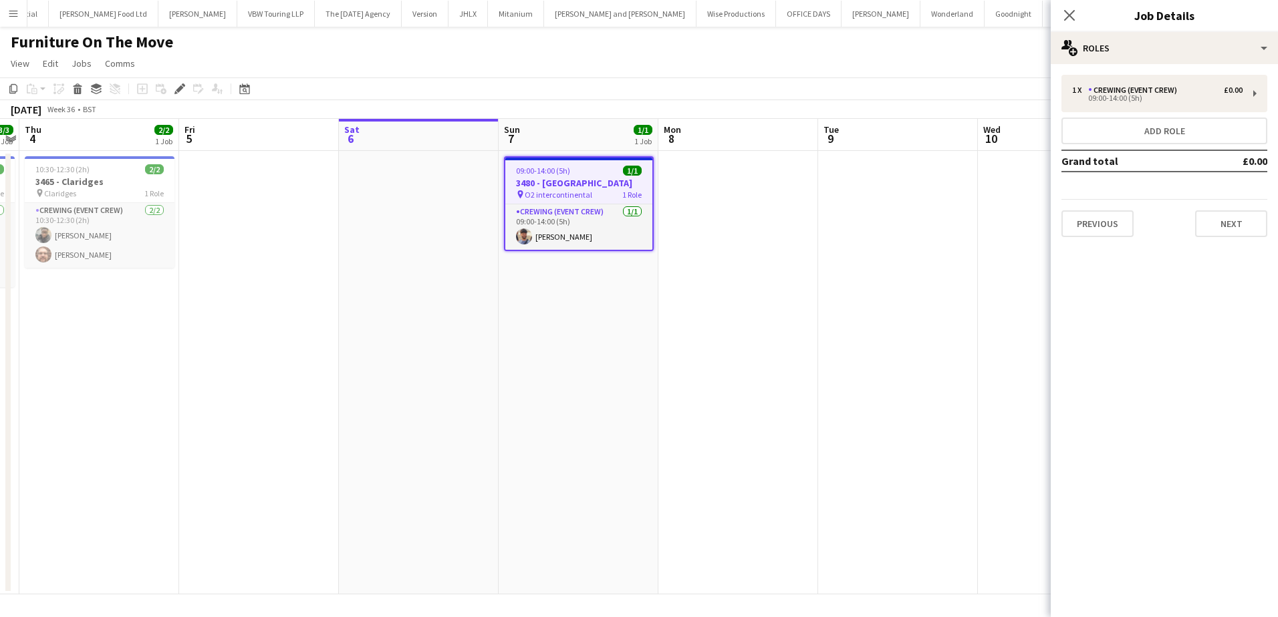
click at [1224, 237] on div "1 x Crewing (Event Crew) £0.00 09:00-14:00 (5h) Add role Grand total £0.00 Prev…" at bounding box center [1164, 156] width 227 height 184
click at [1232, 229] on button "Next" at bounding box center [1231, 224] width 72 height 27
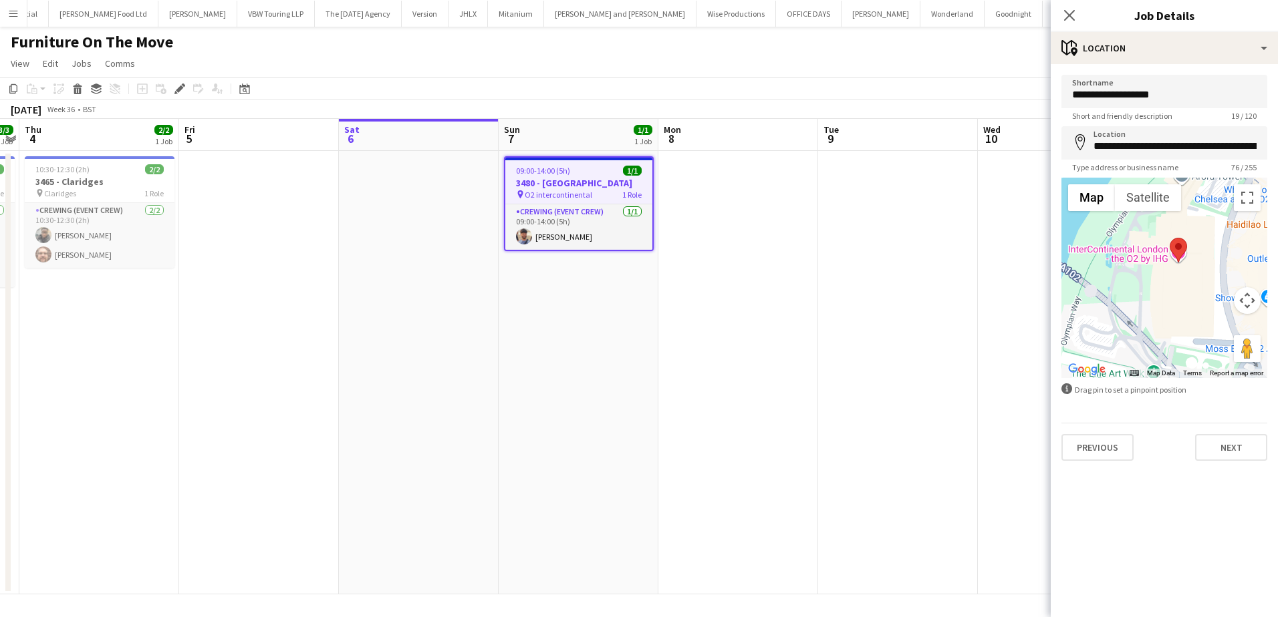
drag, startPoint x: 1188, startPoint y: 283, endPoint x: 1192, endPoint y: 299, distance: 16.5
click at [1192, 299] on div at bounding box center [1164, 278] width 206 height 200
click at [1225, 454] on button "Next" at bounding box center [1231, 447] width 72 height 27
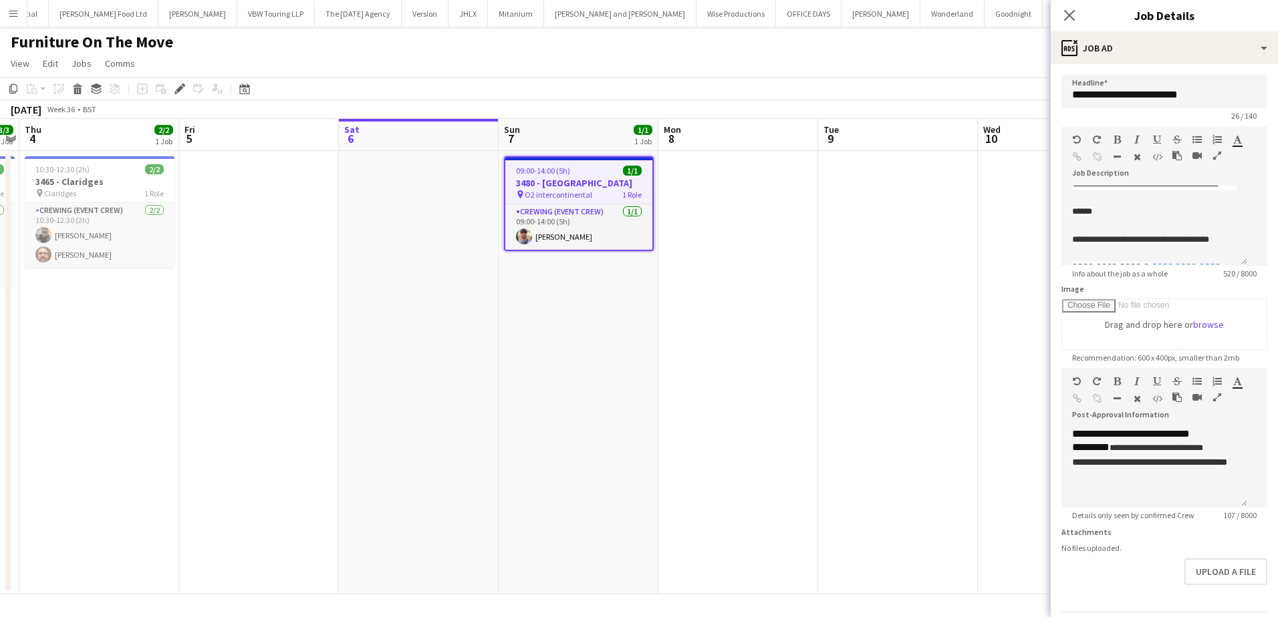
scroll to position [134, 0]
click at [906, 311] on app-date-cell at bounding box center [898, 373] width 160 height 444
